Goal: Book appointment/travel/reservation

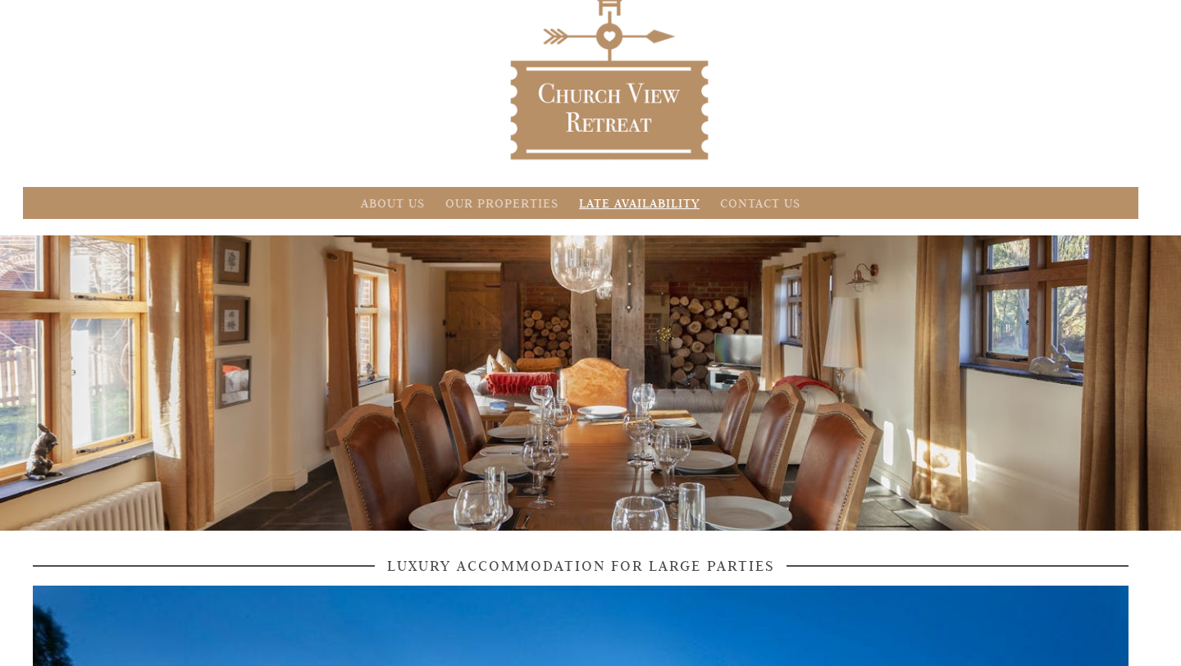
scroll to position [59, 0]
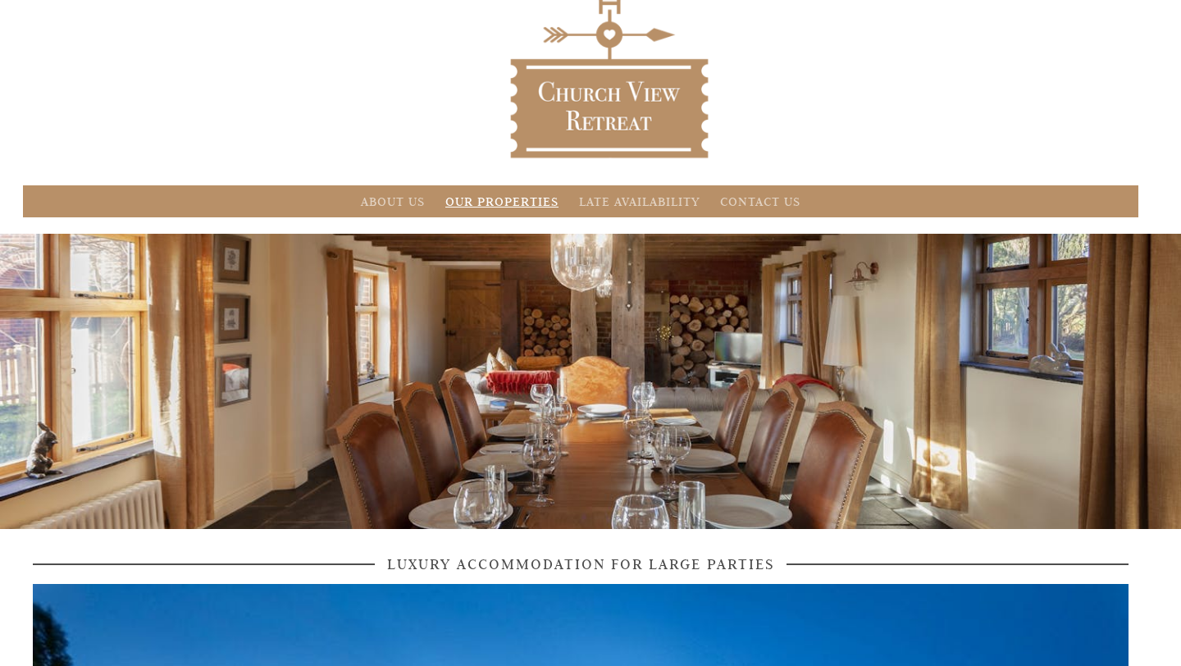
click at [536, 200] on link "Our Properties" at bounding box center [501, 202] width 113 height 16
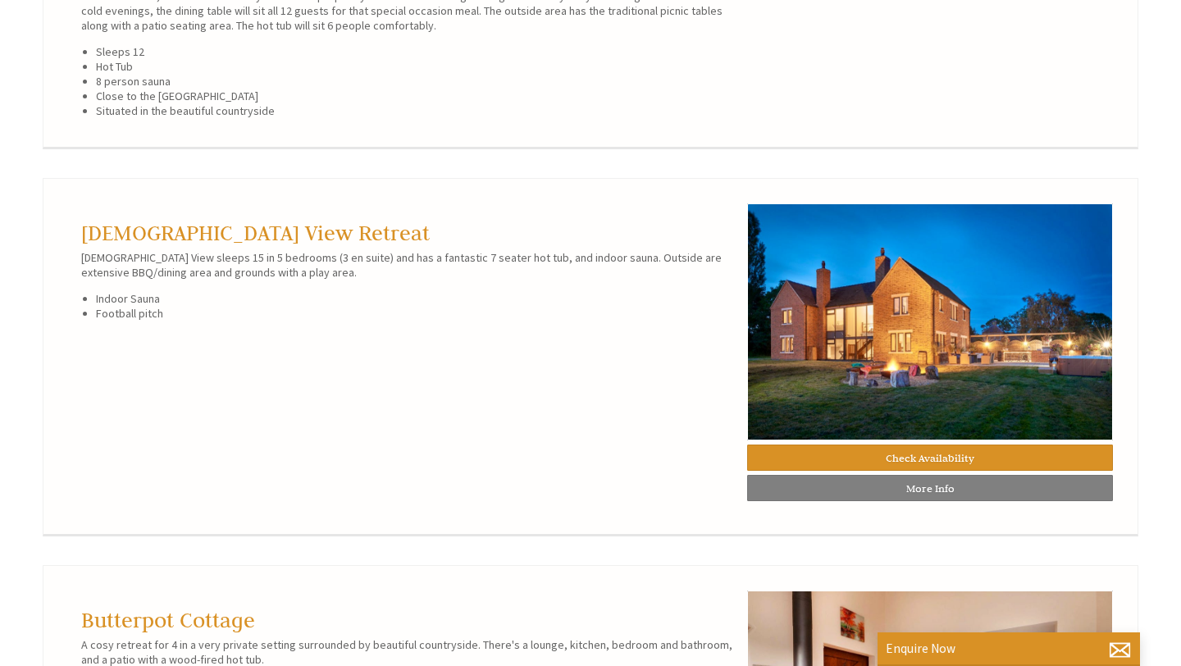
scroll to position [1020, 0]
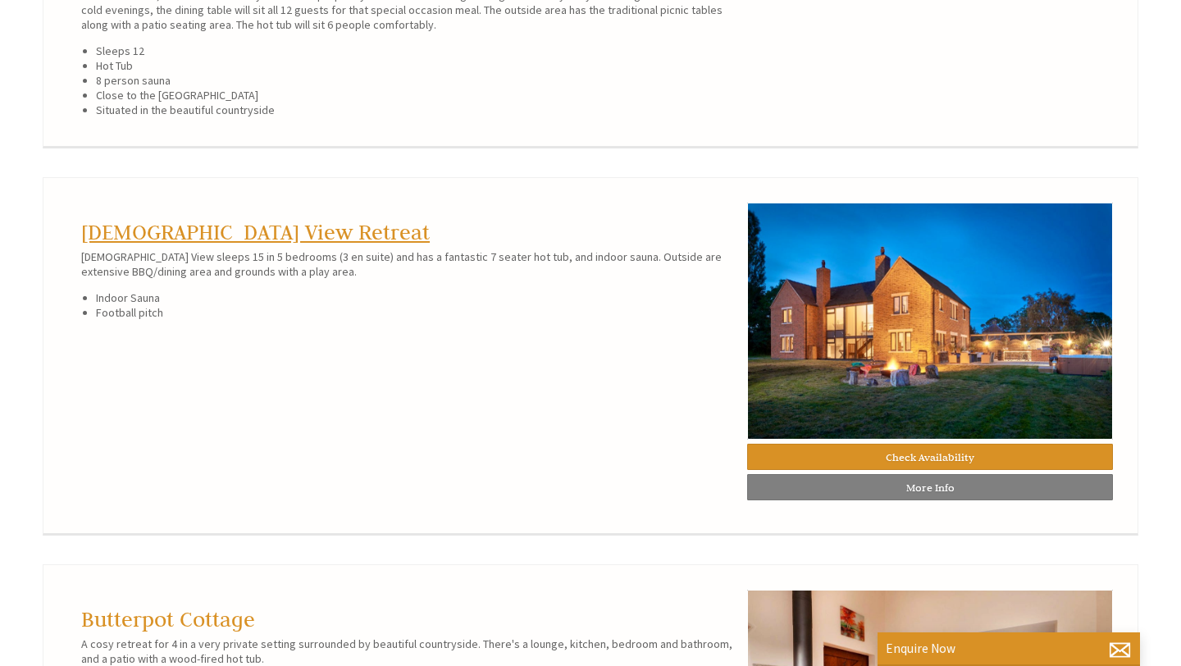
click at [186, 245] on link "[DEMOGRAPHIC_DATA] View Retreat" at bounding box center [255, 232] width 349 height 26
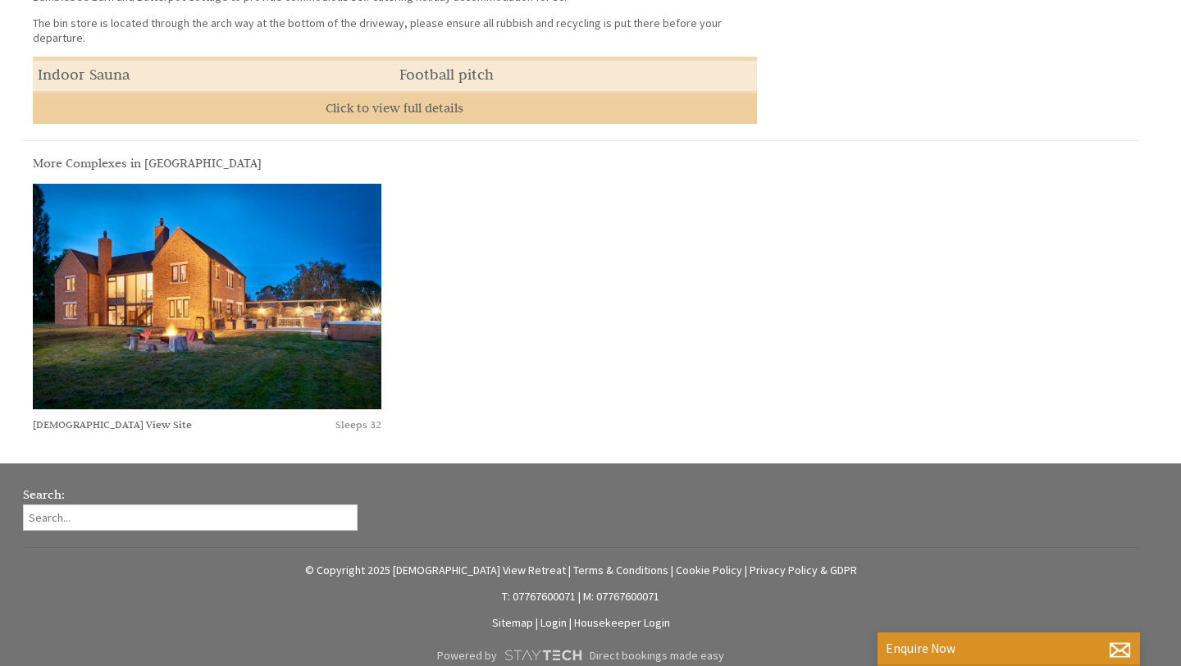
scroll to position [755, 0]
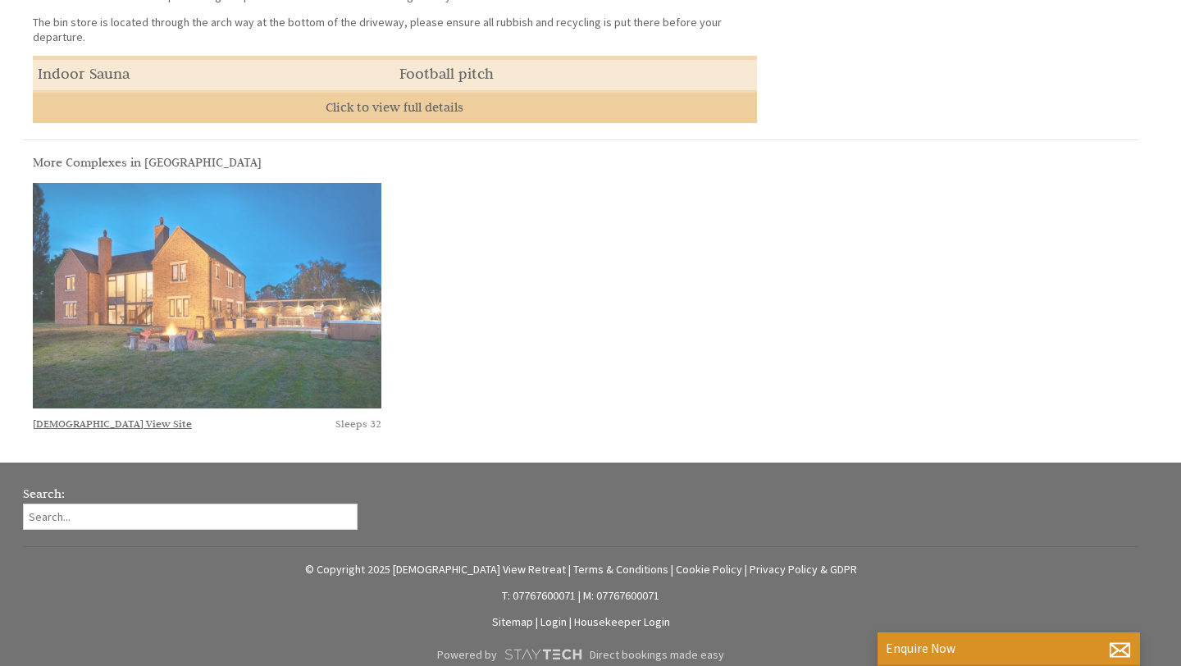
click at [336, 291] on img at bounding box center [207, 296] width 349 height 226
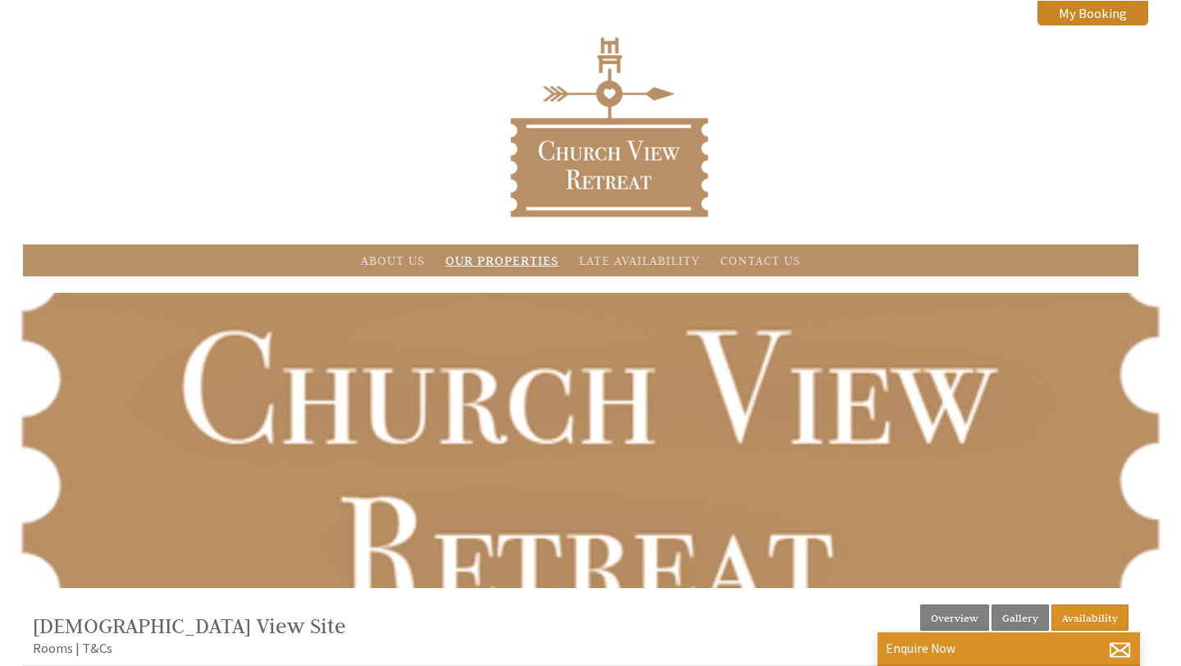
click at [535, 258] on link "Our Properties" at bounding box center [501, 261] width 113 height 16
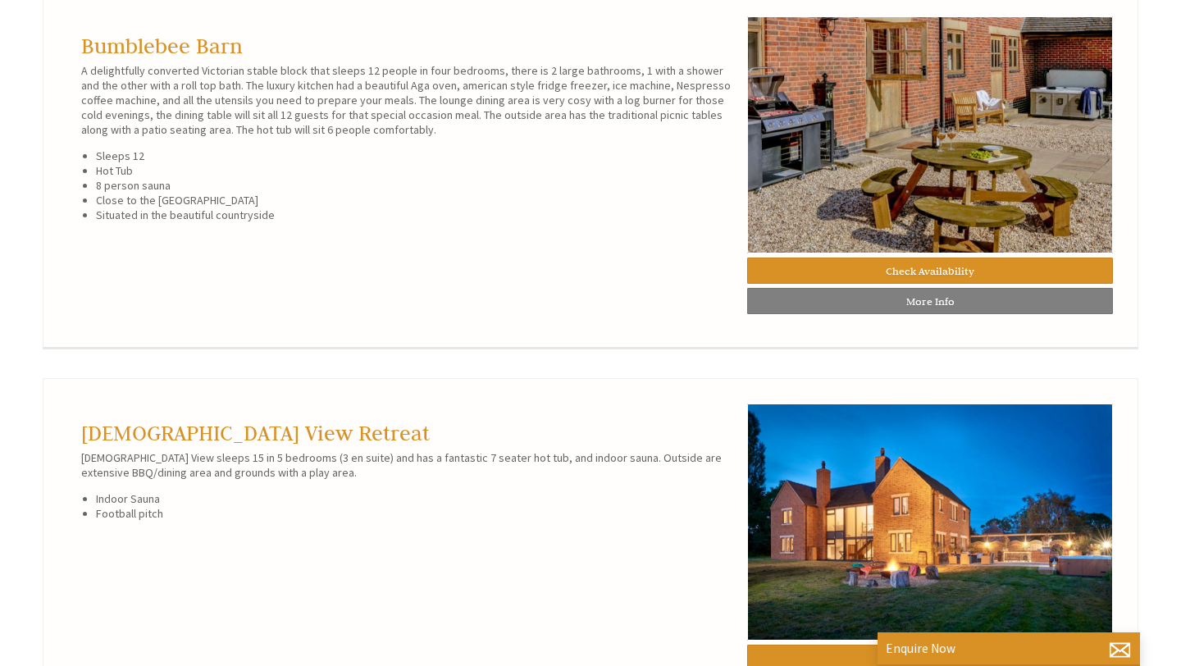
scroll to position [1006, 0]
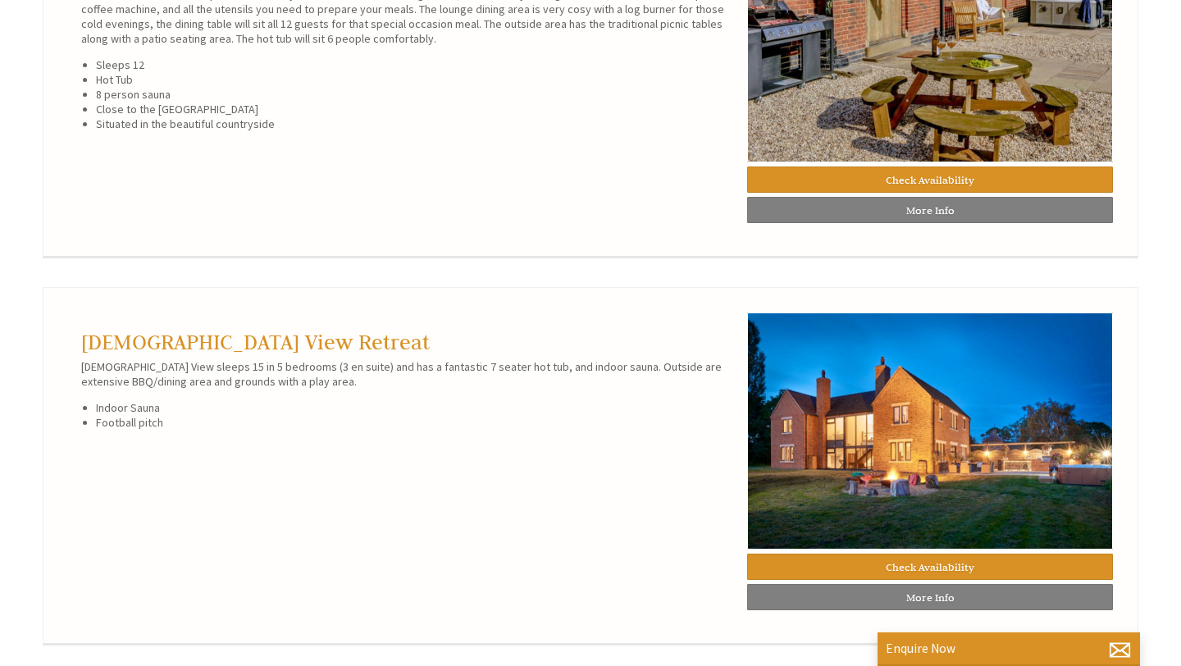
click at [306, 351] on div "[DEMOGRAPHIC_DATA] View Retreat Church View sleeps 15 in 5 bedrooms (3 en suite…" at bounding box center [407, 371] width 679 height 117
click at [248, 345] on link "[DEMOGRAPHIC_DATA] View Retreat" at bounding box center [255, 342] width 349 height 26
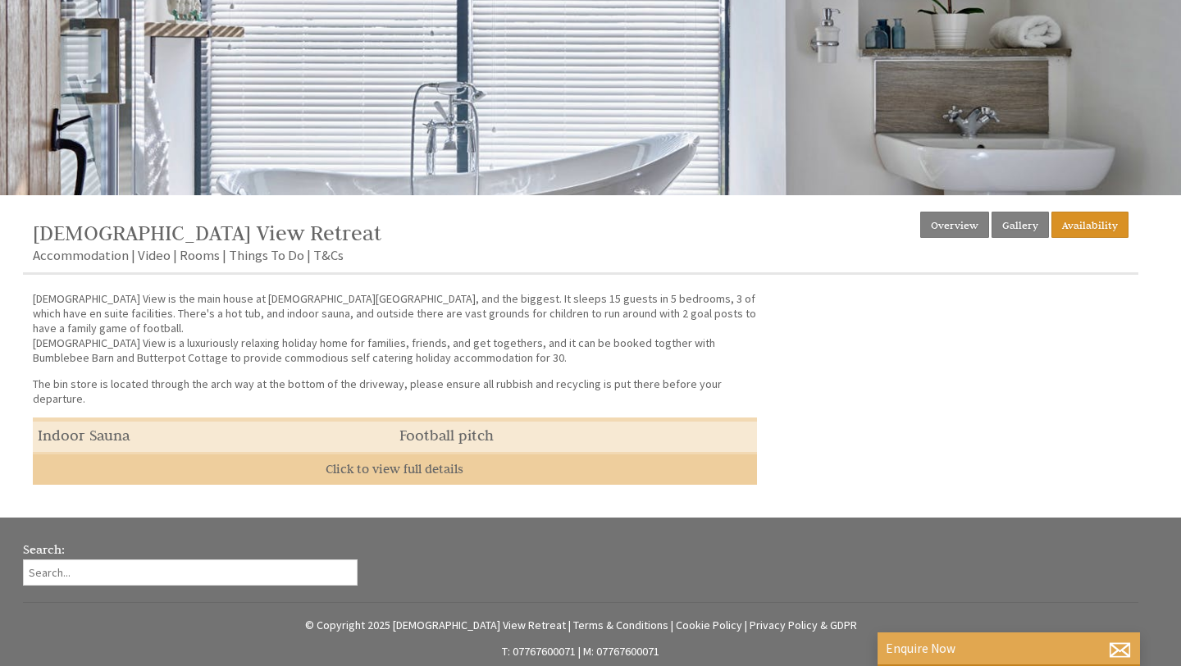
click at [967, 659] on div "Enquire Now" at bounding box center [1009, 650] width 263 height 34
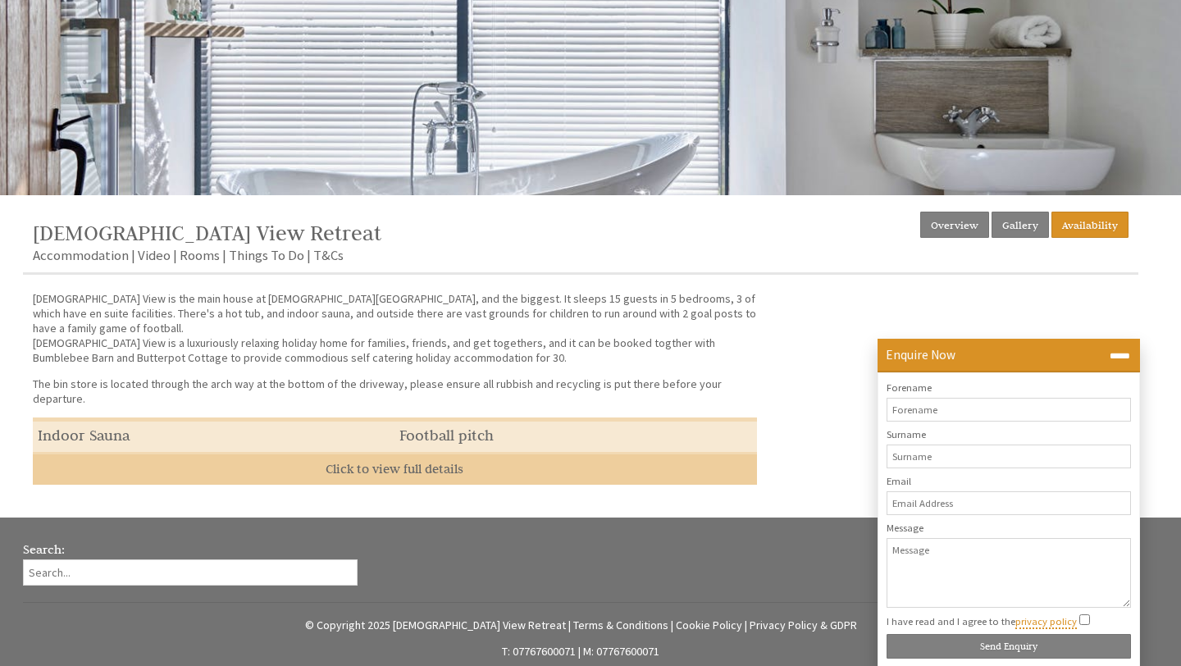
click at [836, 406] on div "Properties [DEMOGRAPHIC_DATA][GEOGRAPHIC_DATA] Overview Gallery Availability Ac…" at bounding box center [581, 348] width 1116 height 273
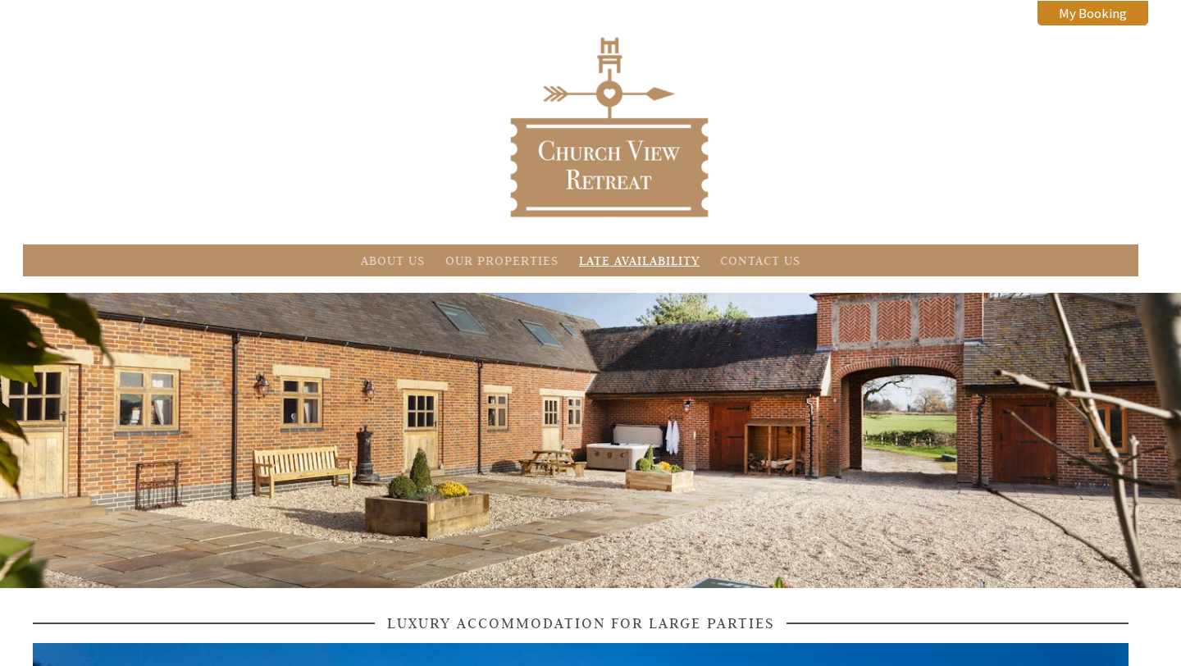
click at [637, 258] on link "Late Availability" at bounding box center [639, 261] width 121 height 16
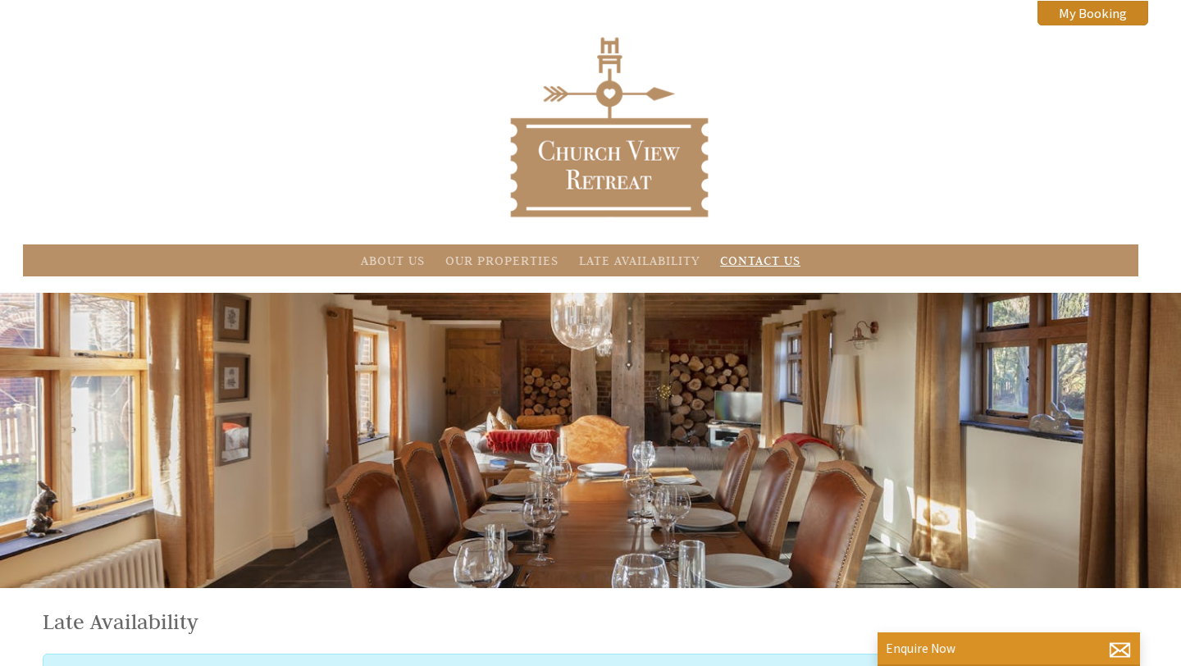
click at [774, 258] on link "Contact Us" at bounding box center [760, 261] width 80 height 16
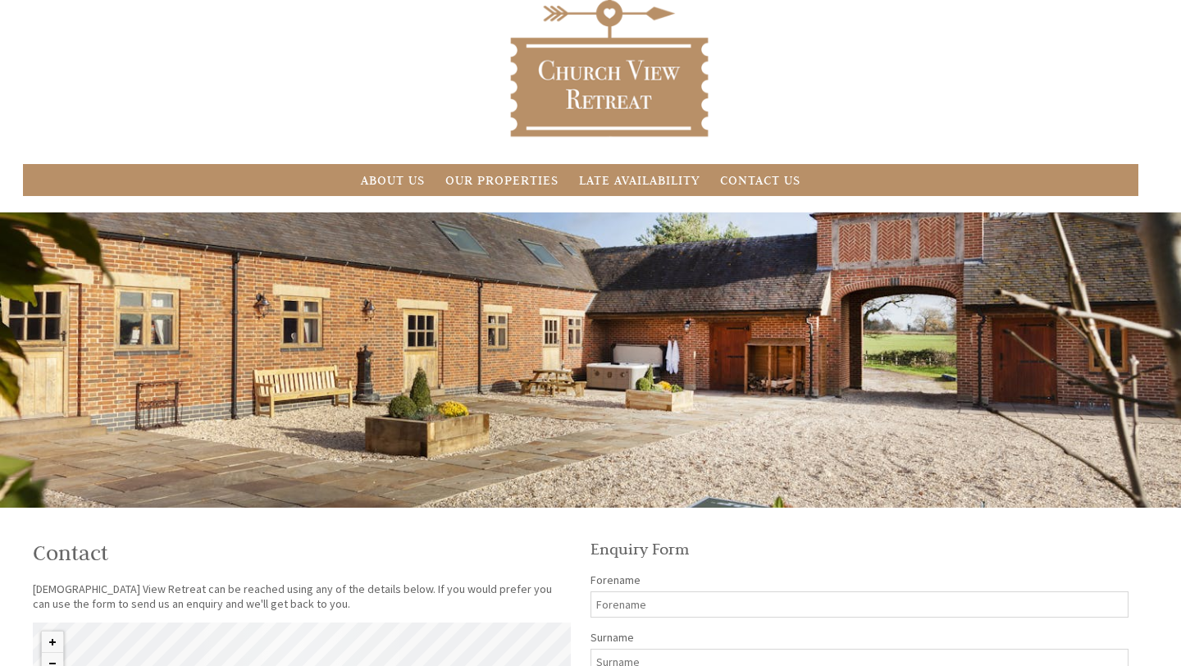
scroll to position [78, 0]
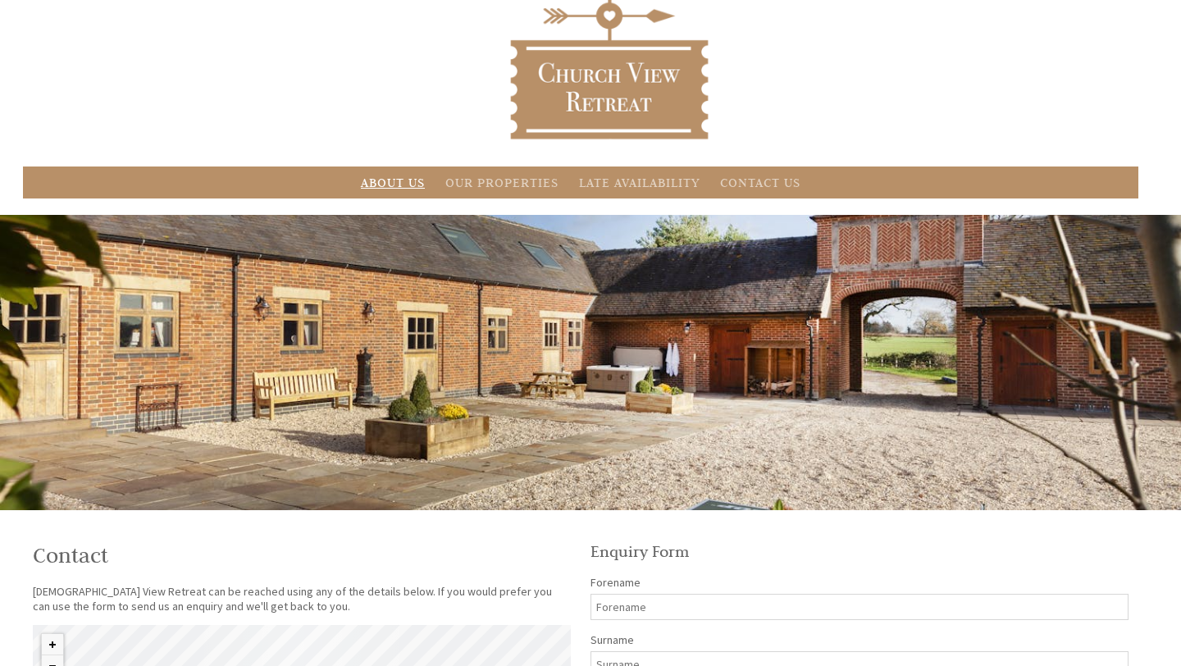
click at [402, 184] on link "About Us" at bounding box center [393, 183] width 64 height 16
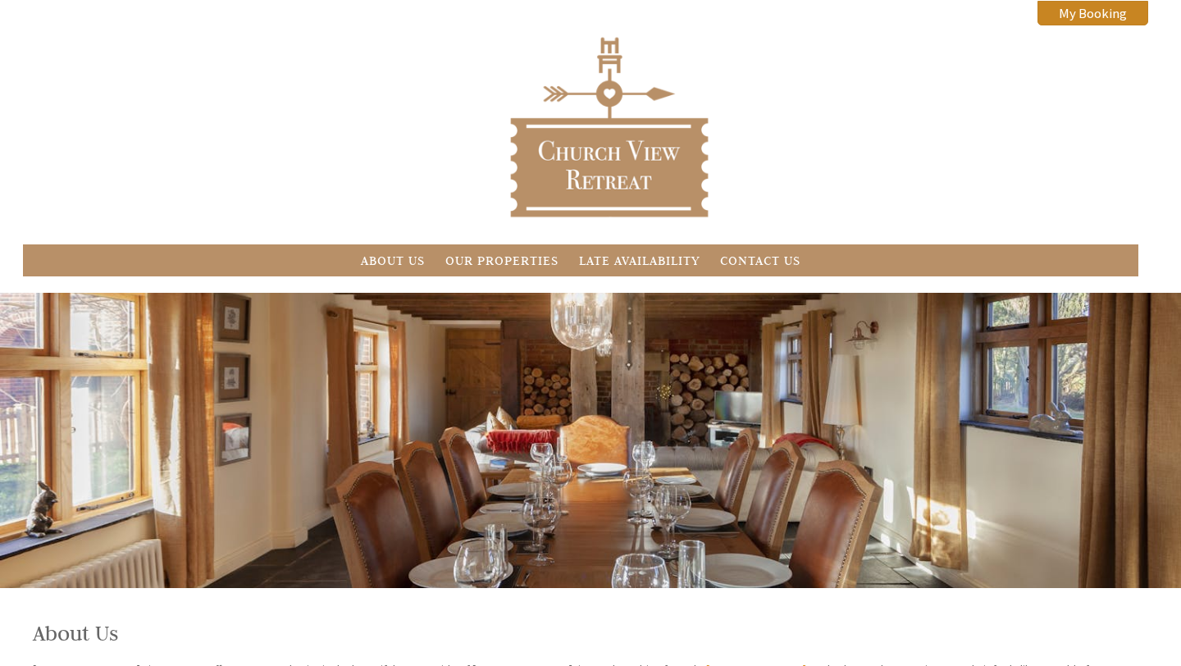
scroll to position [78, 0]
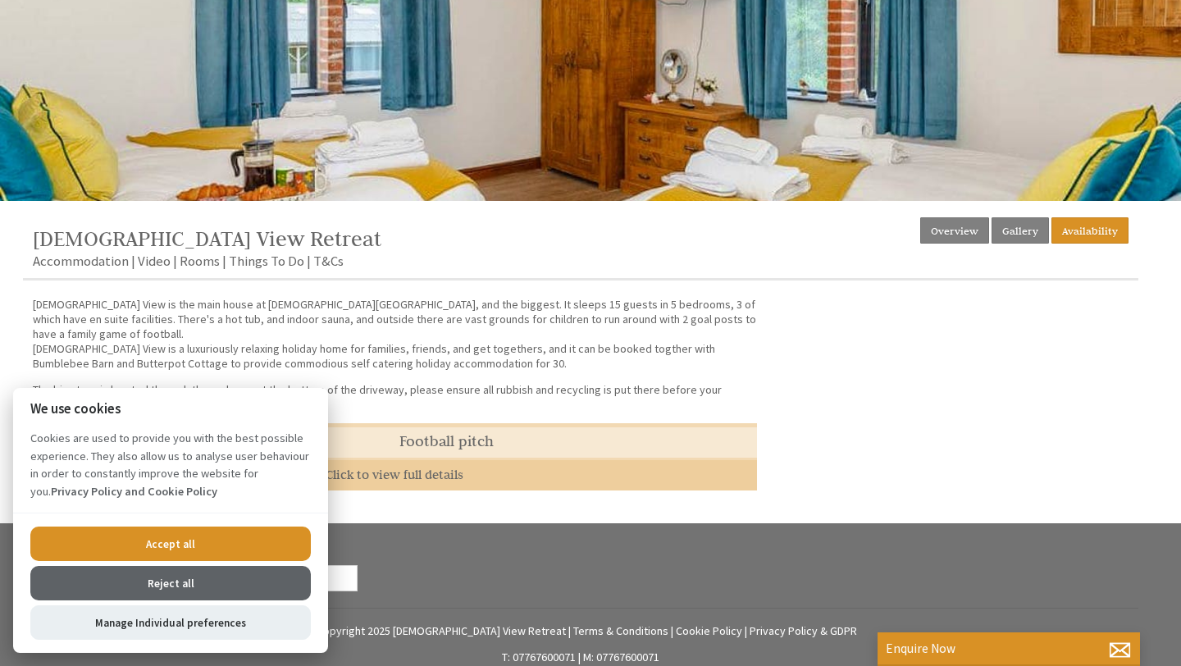
scroll to position [474, 0]
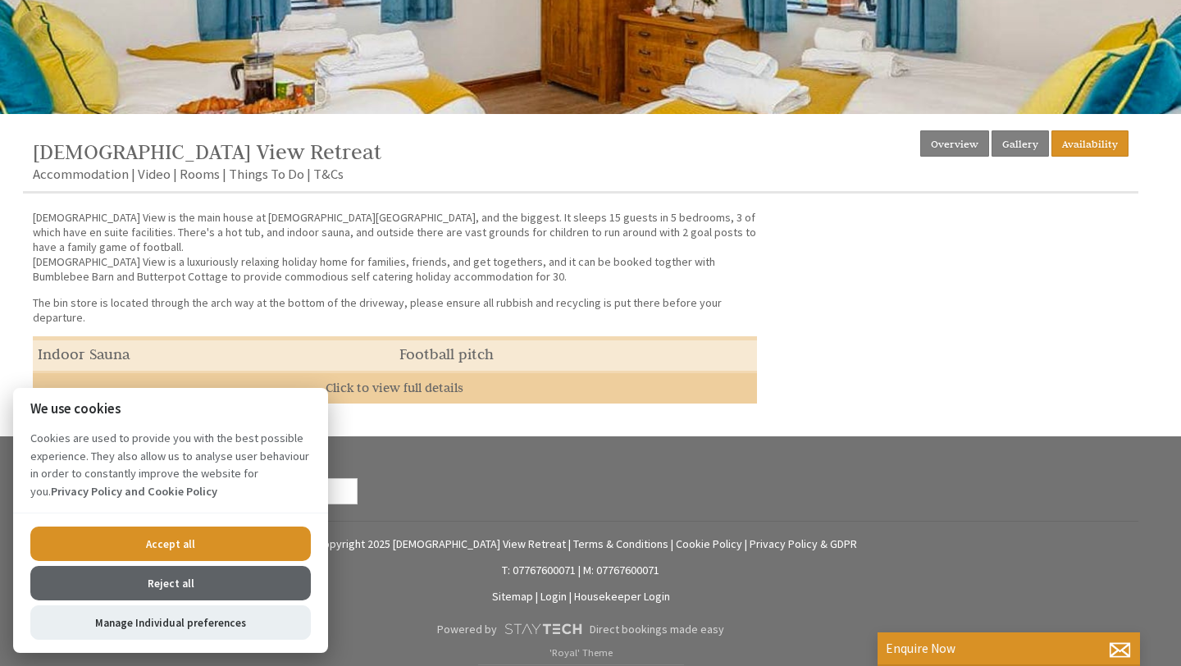
click at [215, 533] on button "Accept all" at bounding box center [170, 544] width 281 height 34
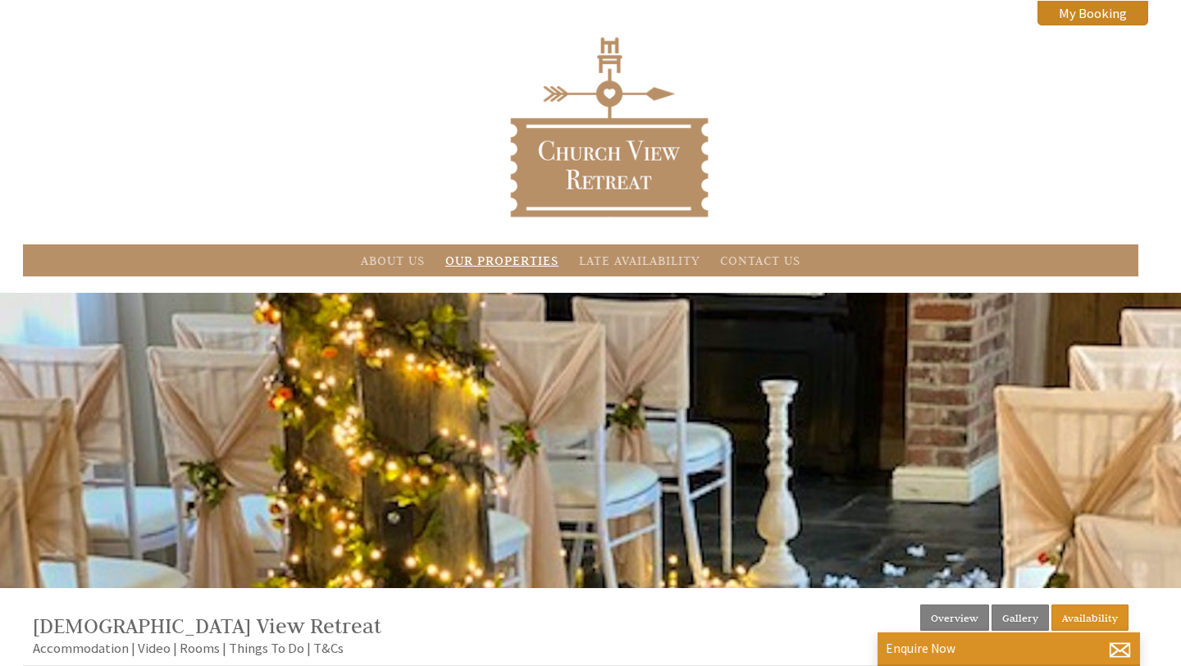
click at [531, 253] on link "Our Properties" at bounding box center [501, 261] width 113 height 16
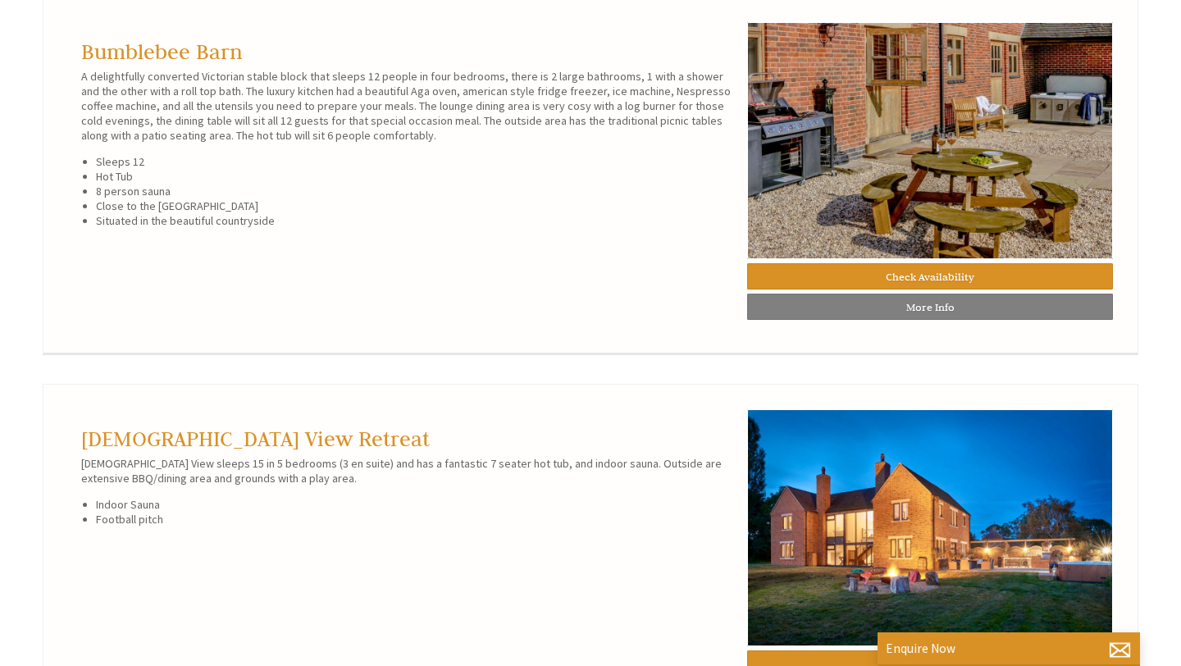
scroll to position [1016, 0]
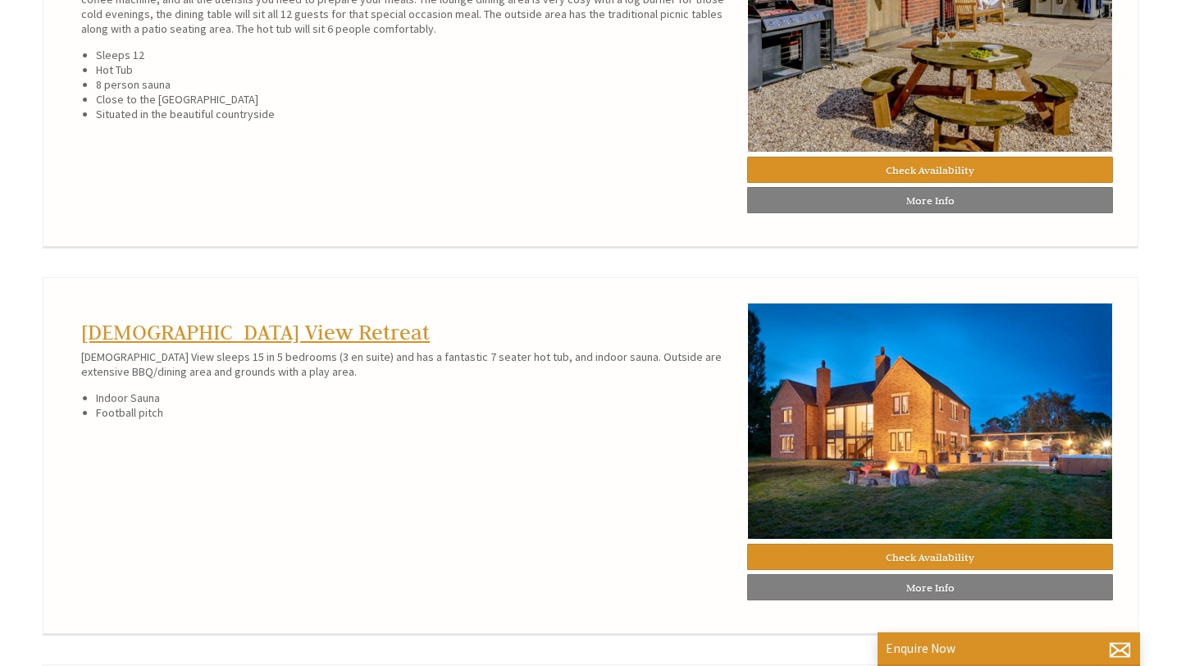
click at [178, 324] on link "[DEMOGRAPHIC_DATA] View Retreat" at bounding box center [255, 332] width 349 height 26
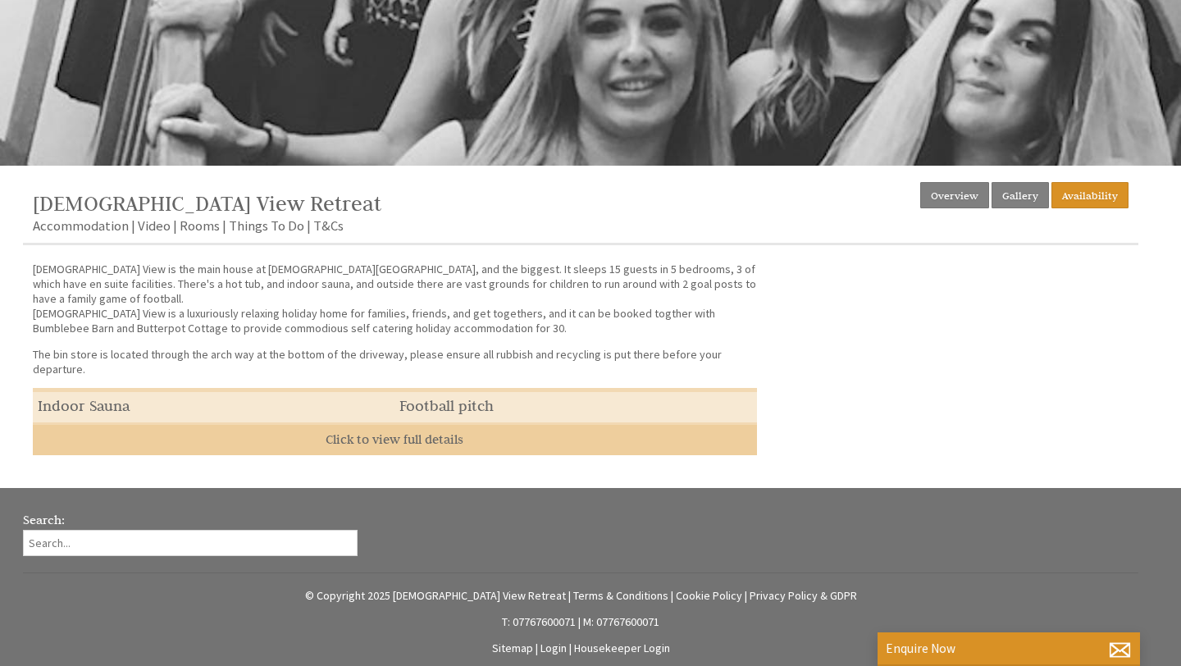
scroll to position [434, 0]
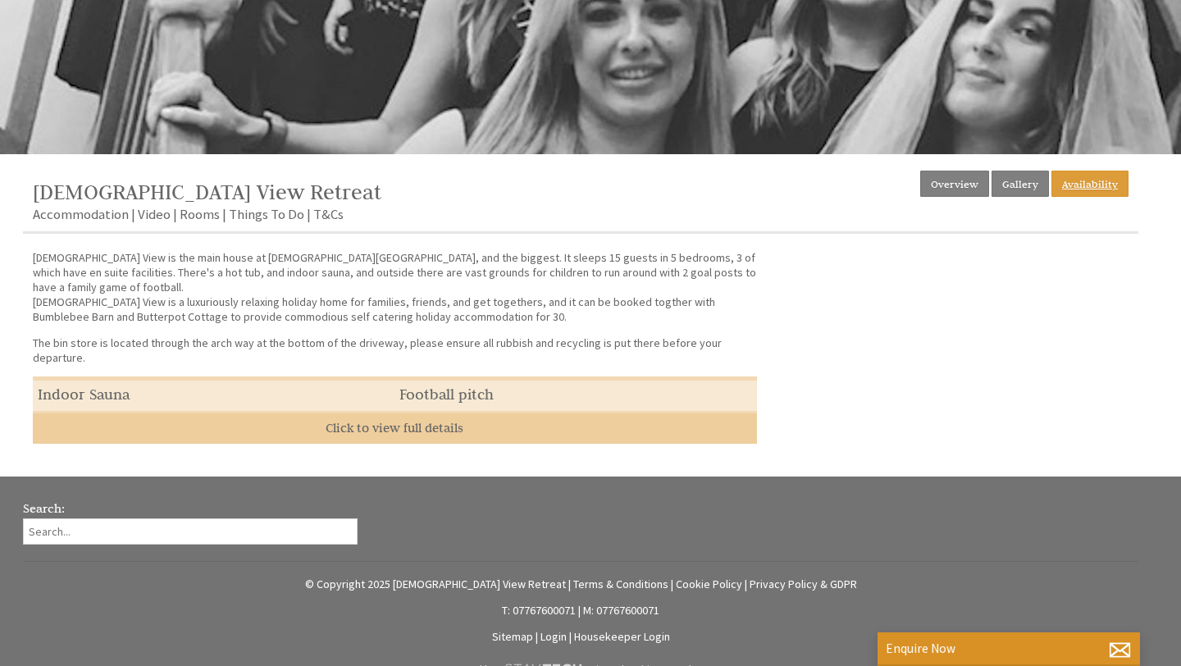
click at [1090, 191] on link "Availability" at bounding box center [1090, 184] width 77 height 26
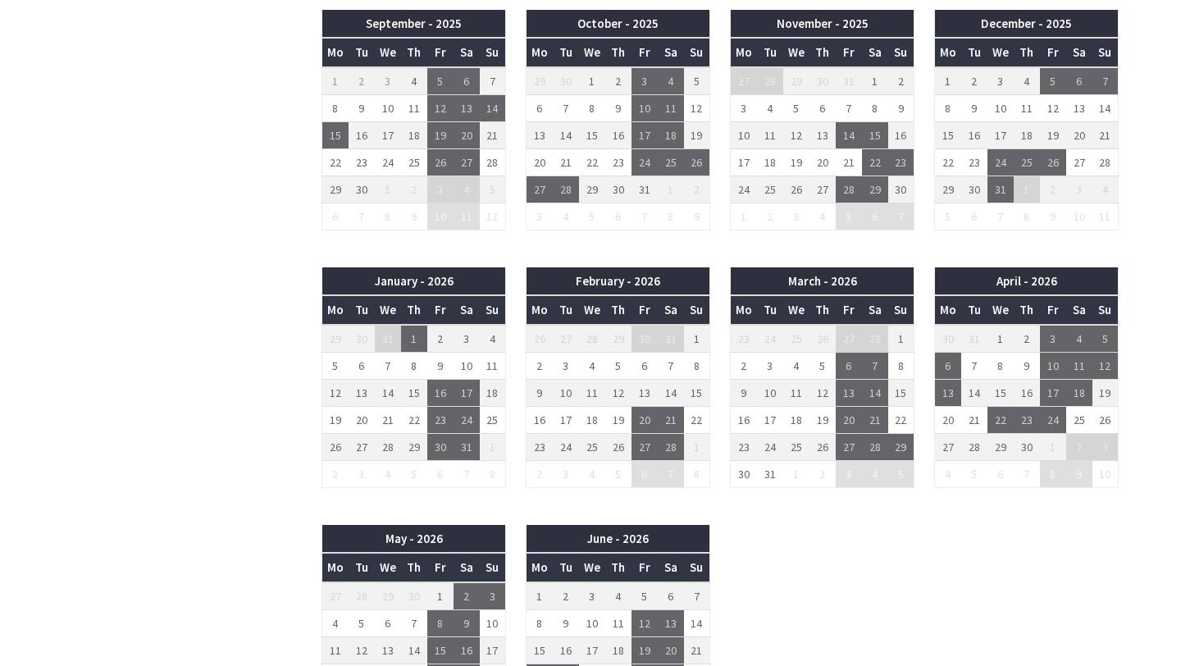
scroll to position [1219, 0]
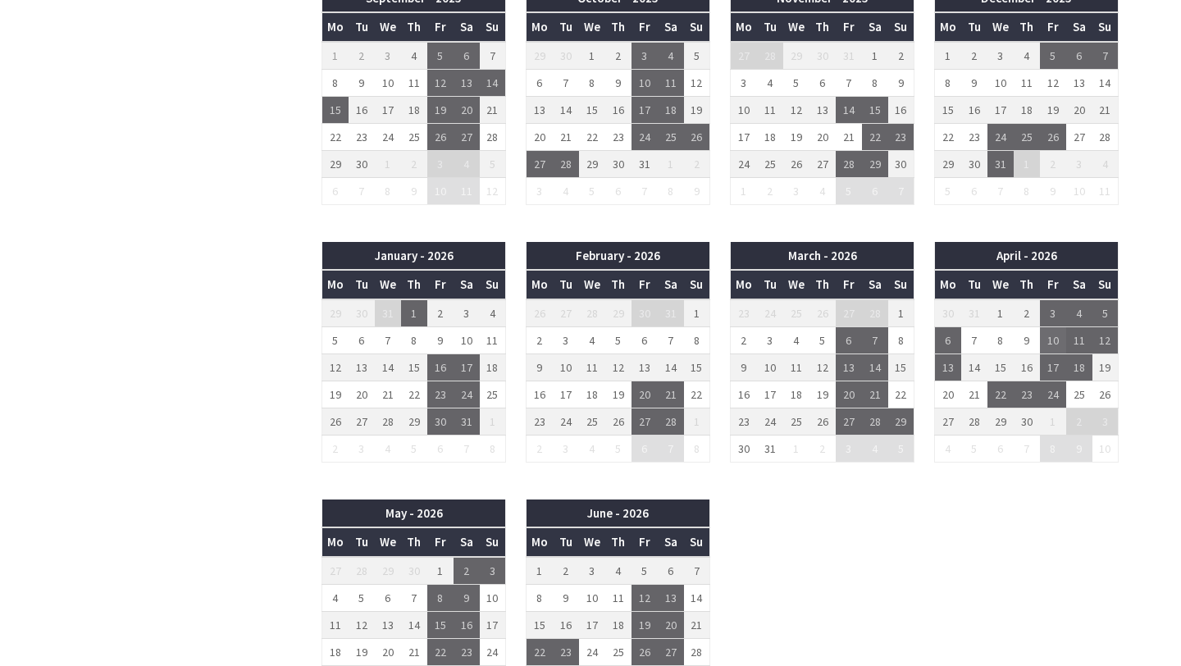
click at [1054, 342] on td "10" at bounding box center [1053, 340] width 26 height 27
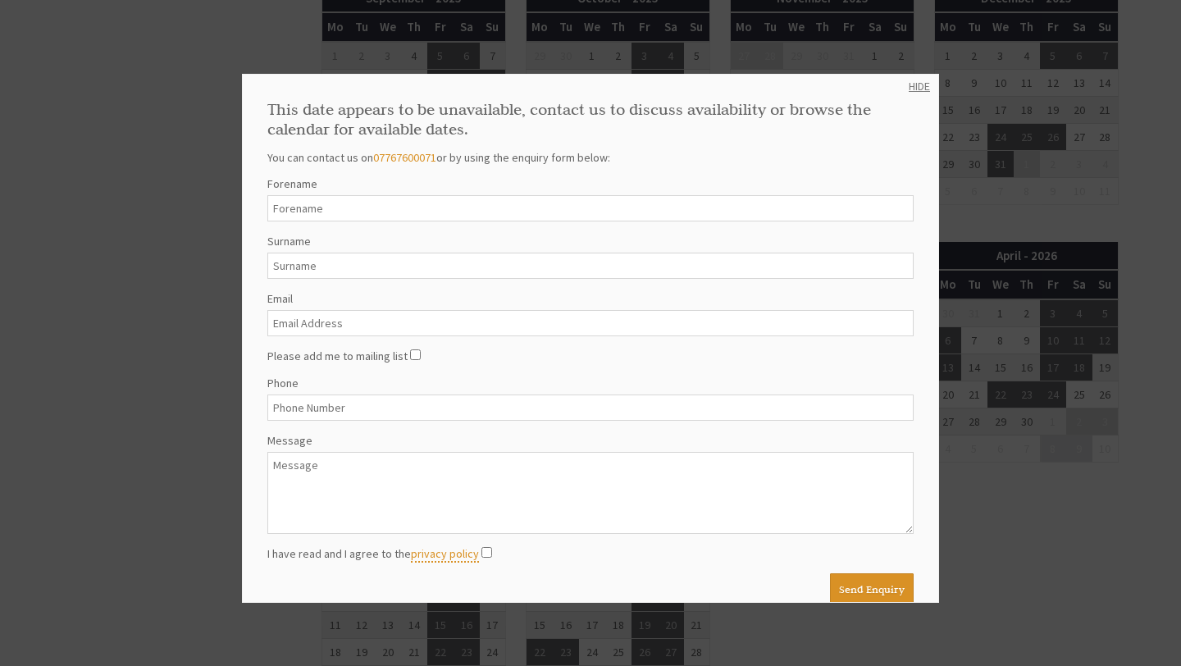
click at [913, 84] on link "HIDE" at bounding box center [919, 86] width 21 height 15
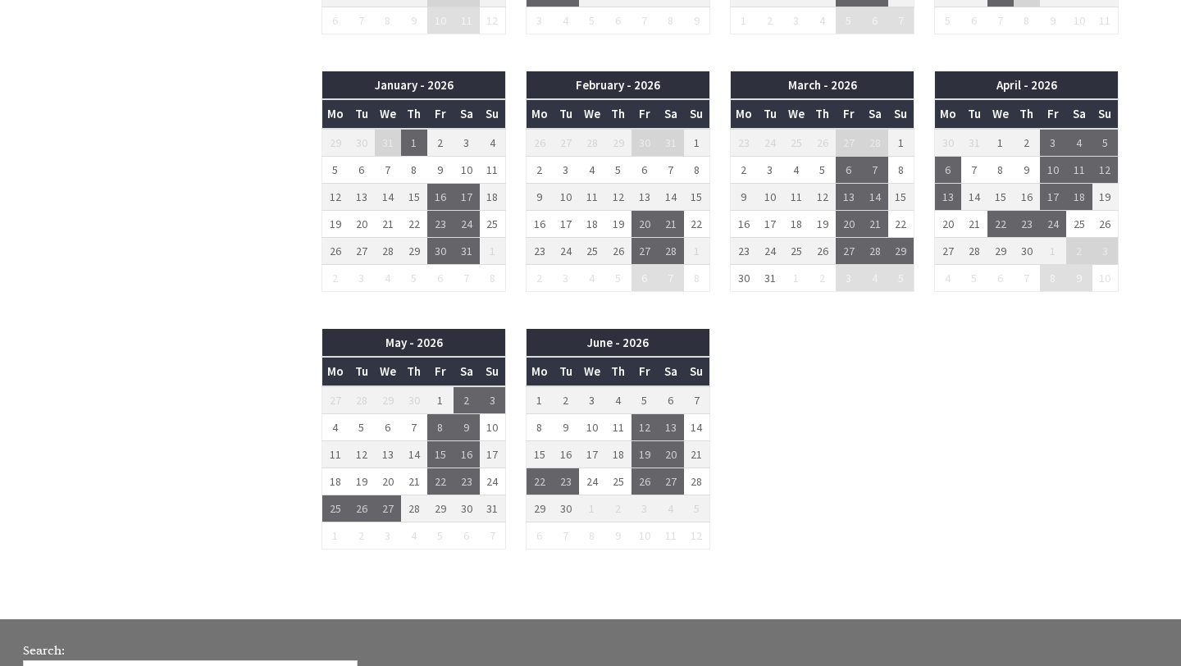
scroll to position [1386, 0]
